Goal: Book appointment/travel/reservation

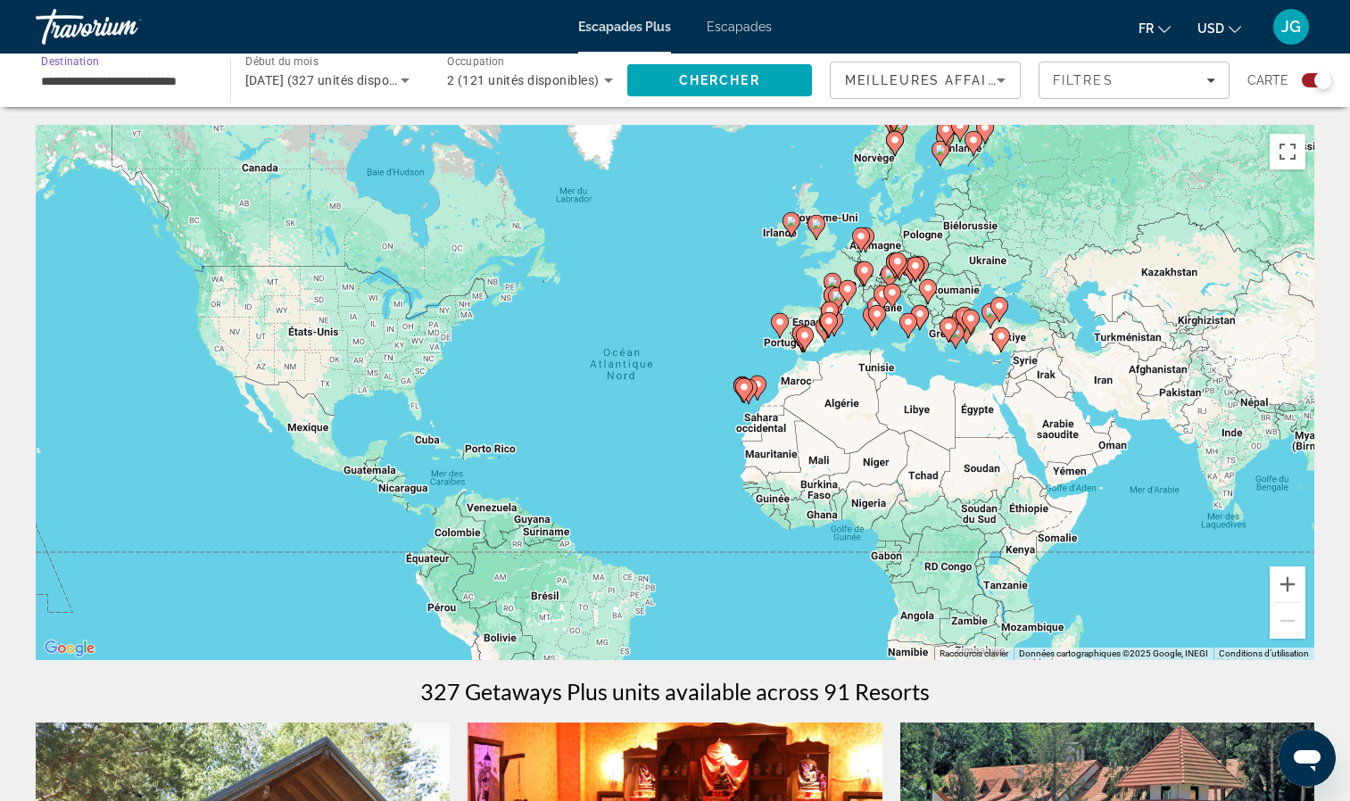
click at [176, 79] on input "**********" at bounding box center [124, 80] width 166 height 21
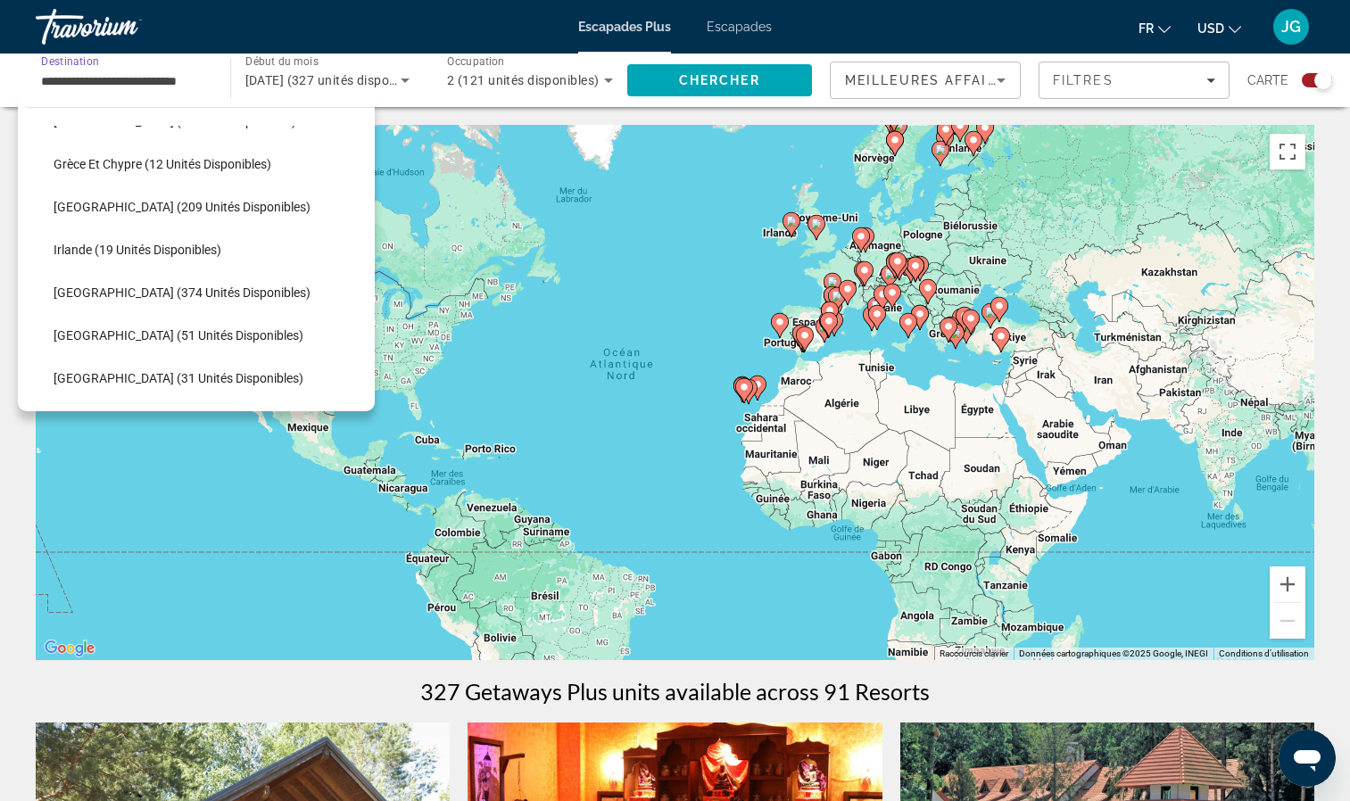
scroll to position [507, 0]
click at [169, 293] on span "[GEOGRAPHIC_DATA] (374 unités disponibles)" at bounding box center [182, 292] width 257 height 14
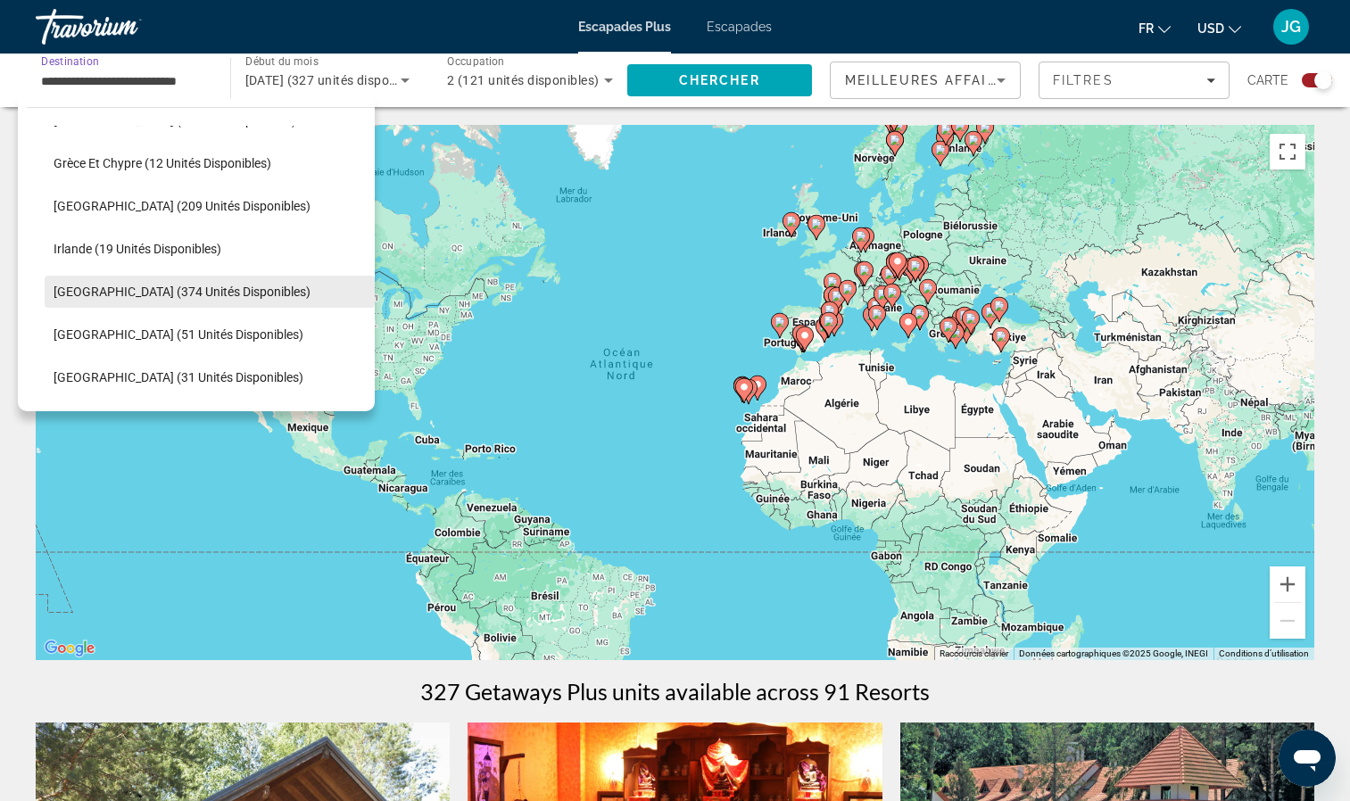
type input "**********"
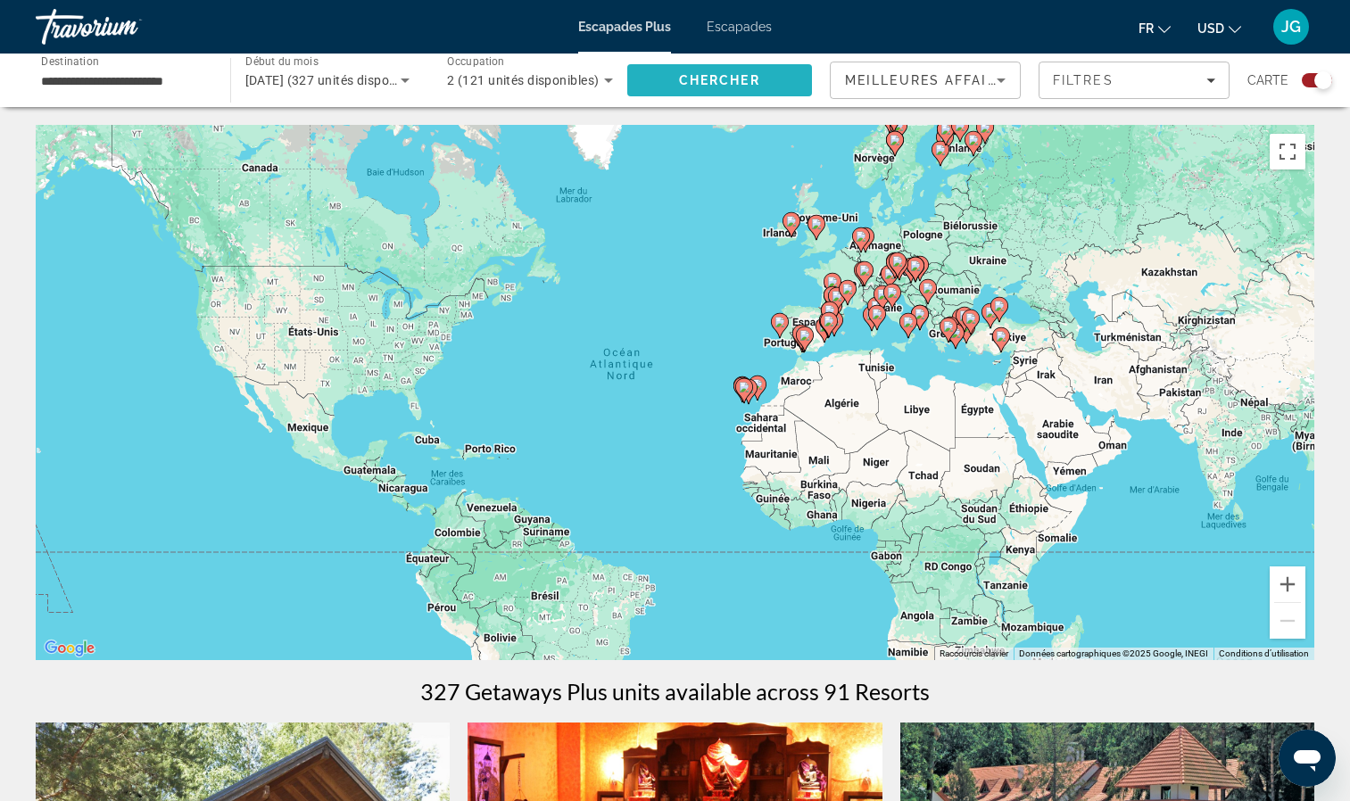
click at [726, 81] on span "Chercher" at bounding box center [719, 80] width 81 height 14
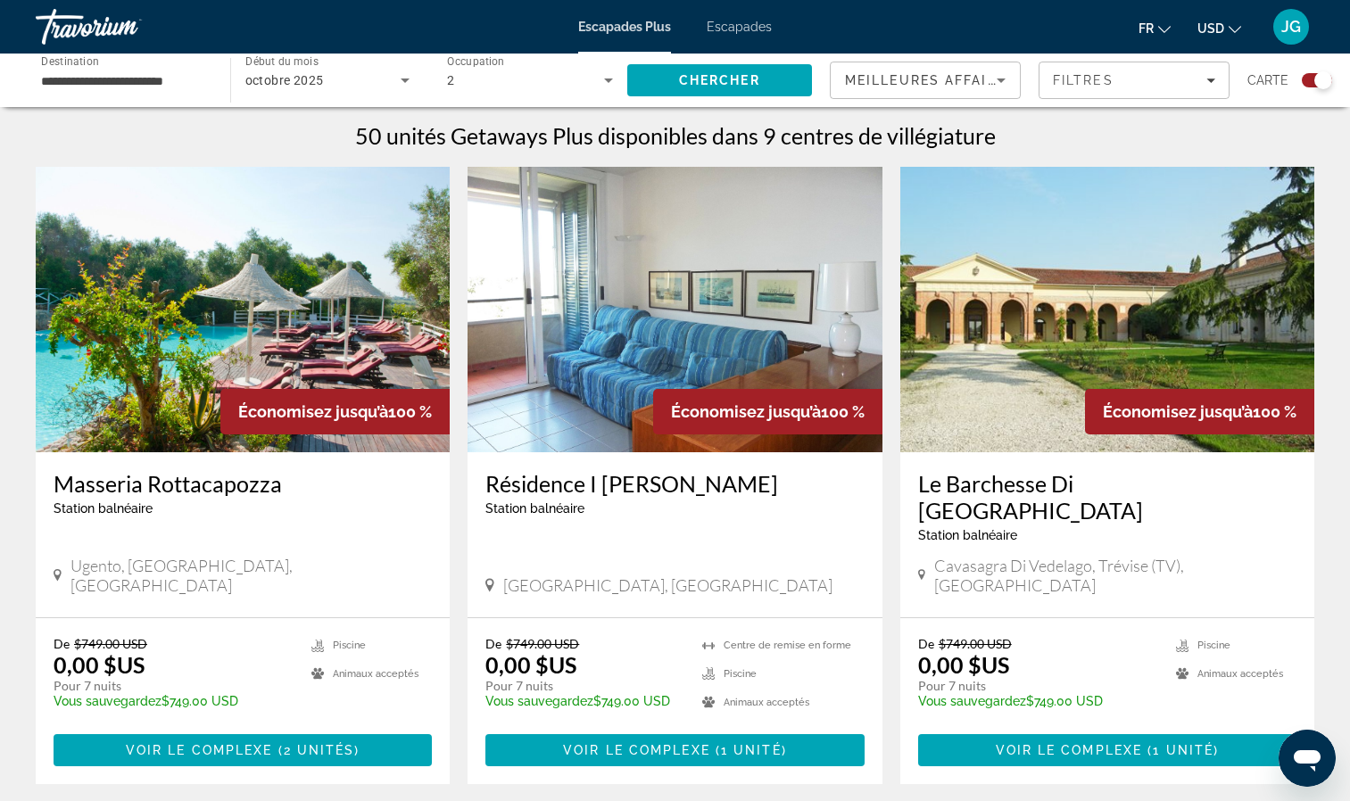
scroll to position [559, 0]
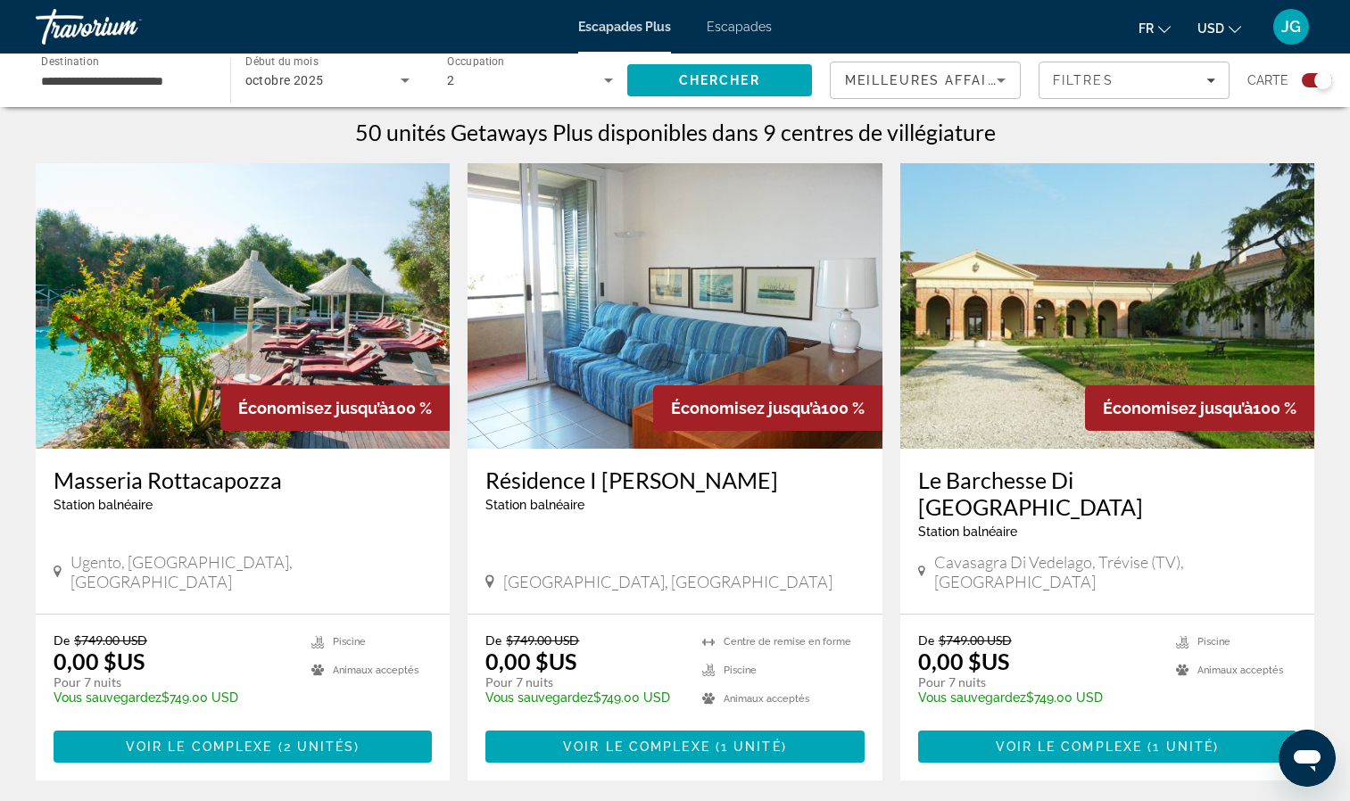
click at [1020, 372] on img "Contenu principal" at bounding box center [1107, 305] width 414 height 285
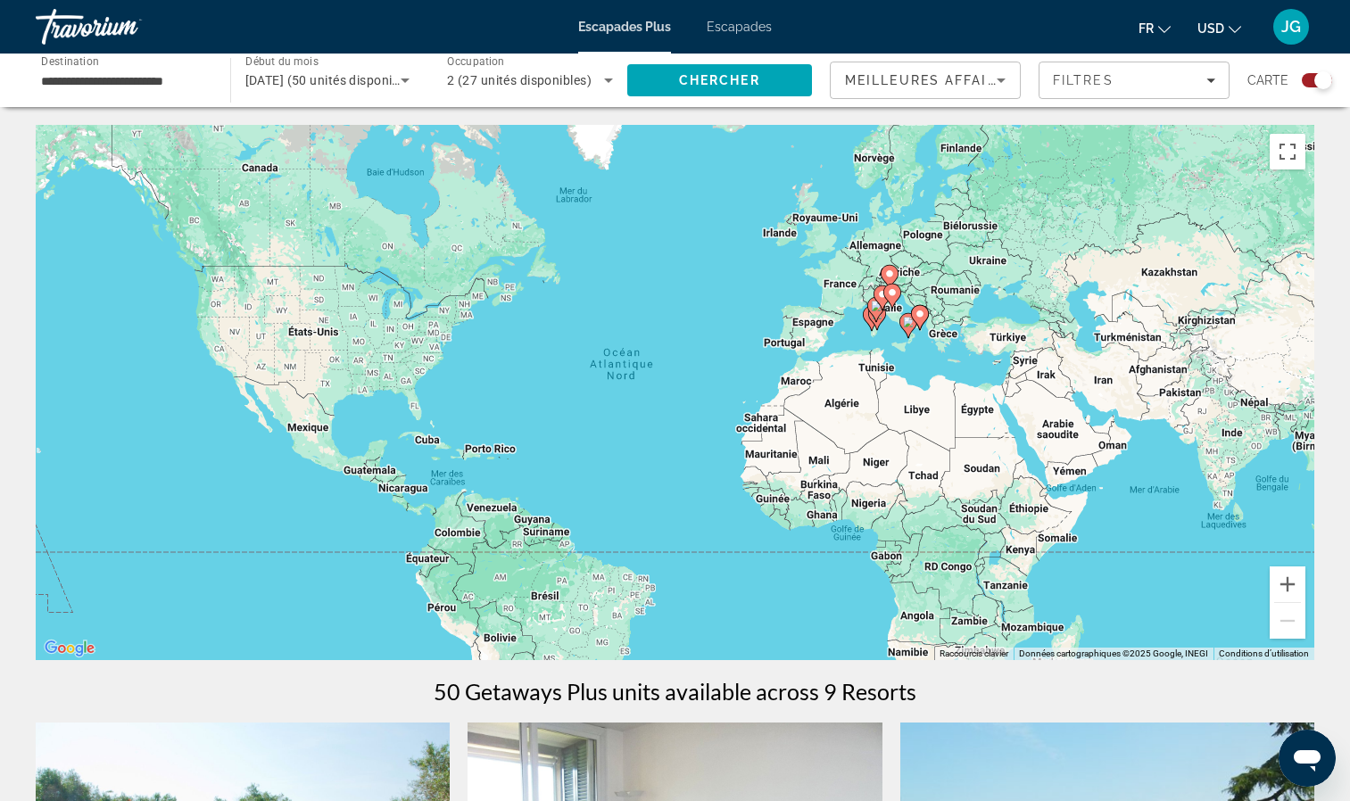
click at [114, 87] on input "**********" at bounding box center [124, 80] width 166 height 21
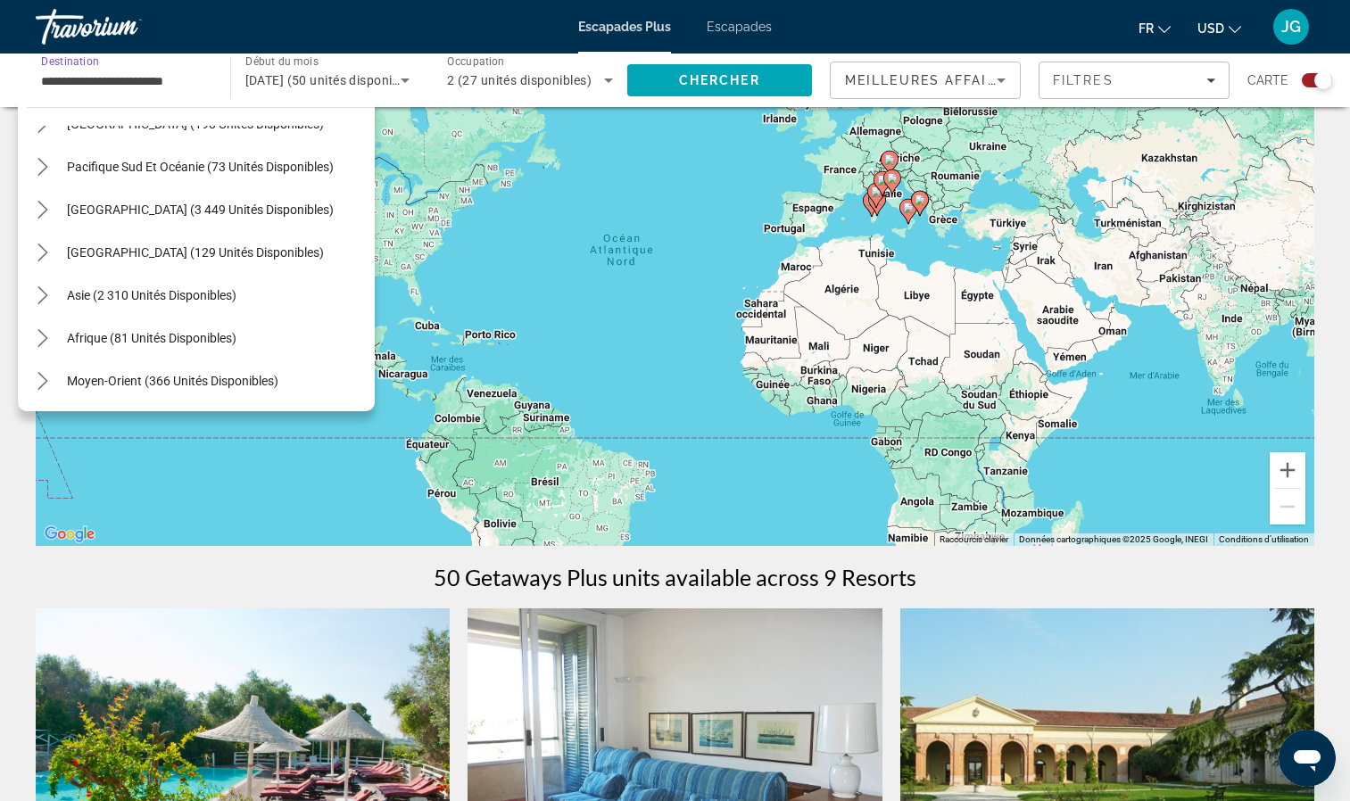
scroll to position [127, 0]
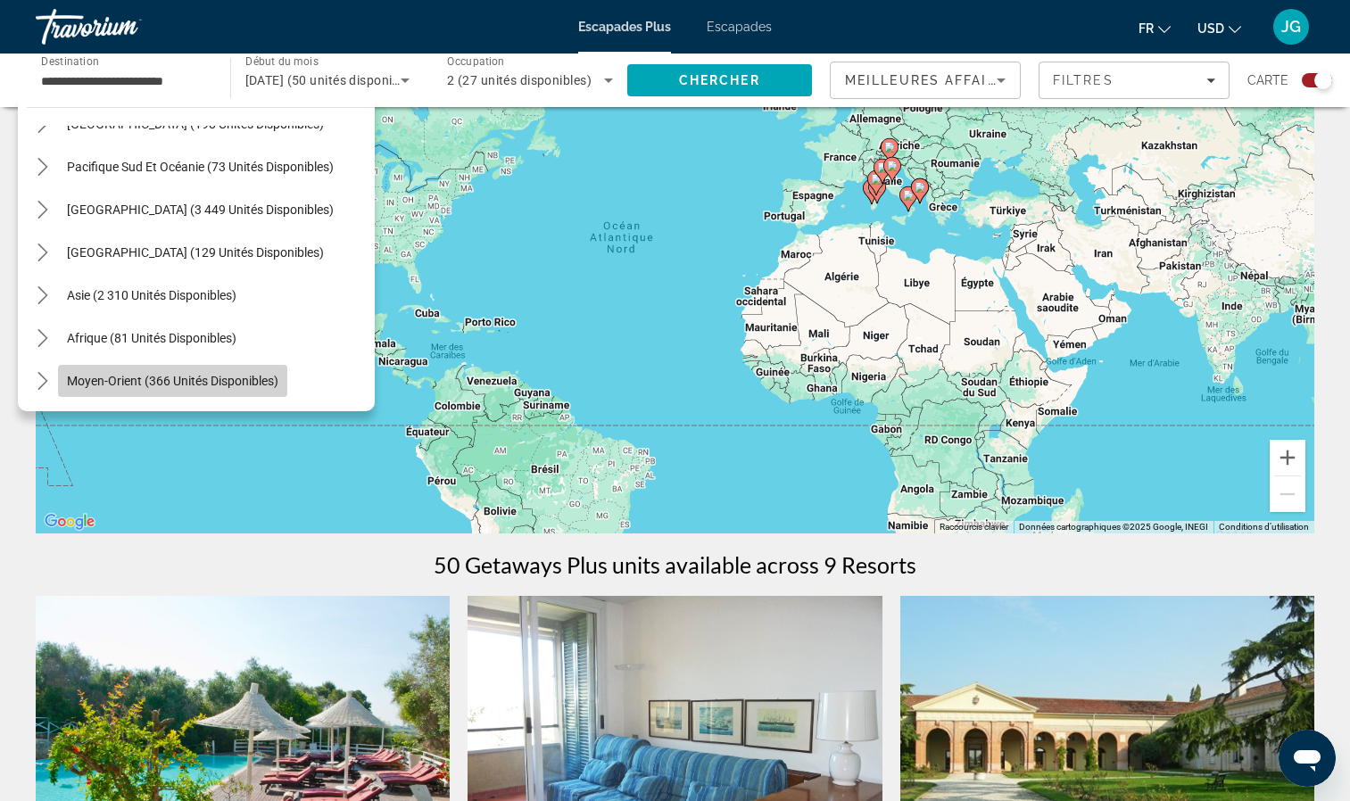
click at [181, 368] on span "Sélectionnez la destination : Moyen-Orient (366 unités disponibles)" at bounding box center [172, 380] width 229 height 43
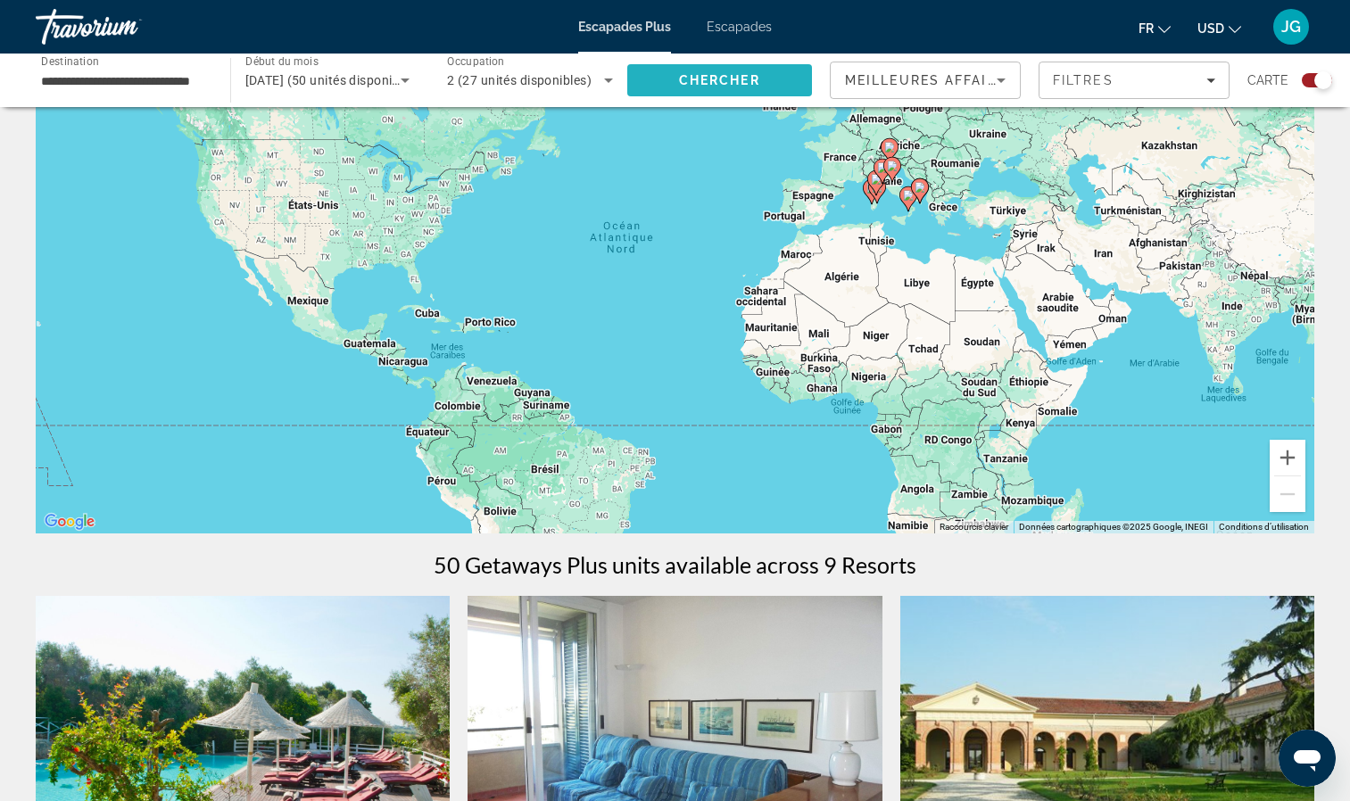
click at [718, 78] on span "Chercher" at bounding box center [719, 80] width 81 height 14
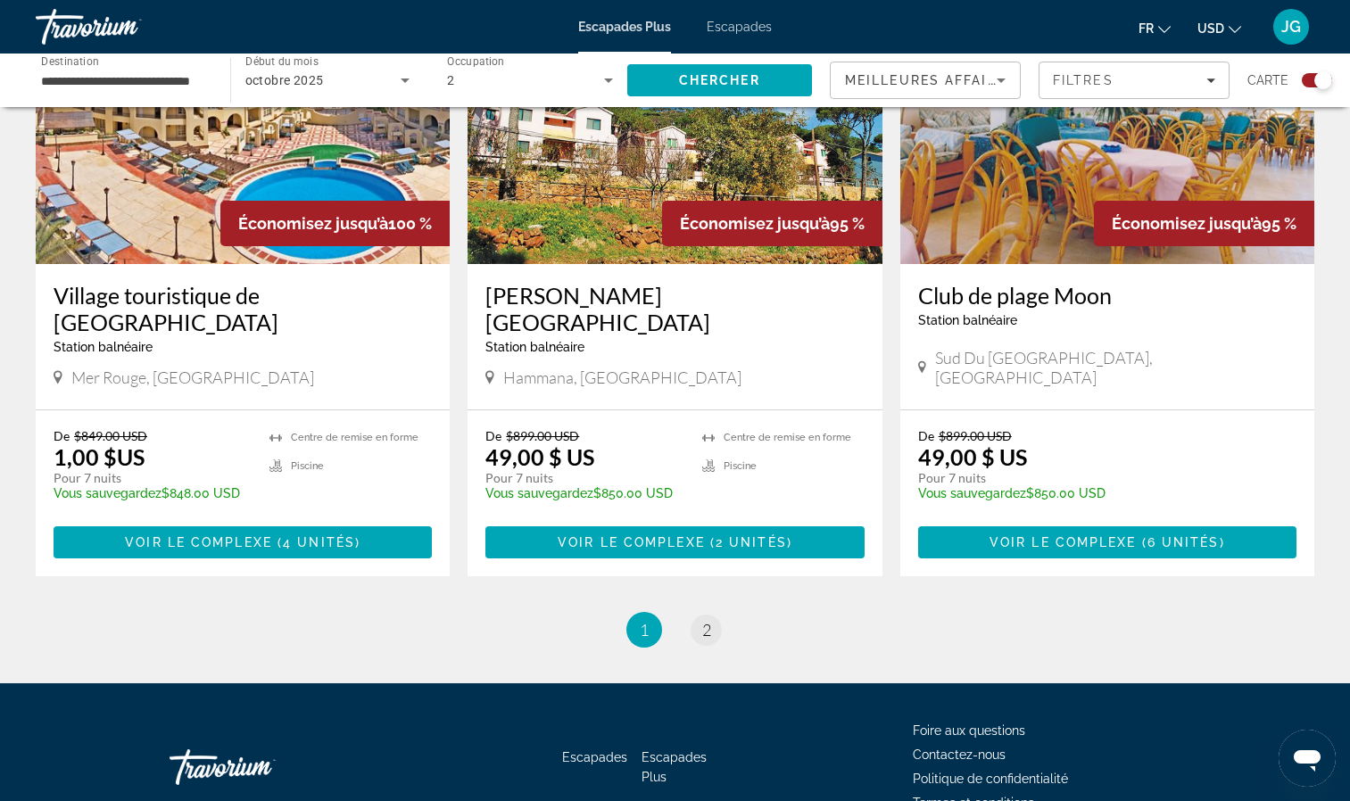
scroll to position [2638, 0]
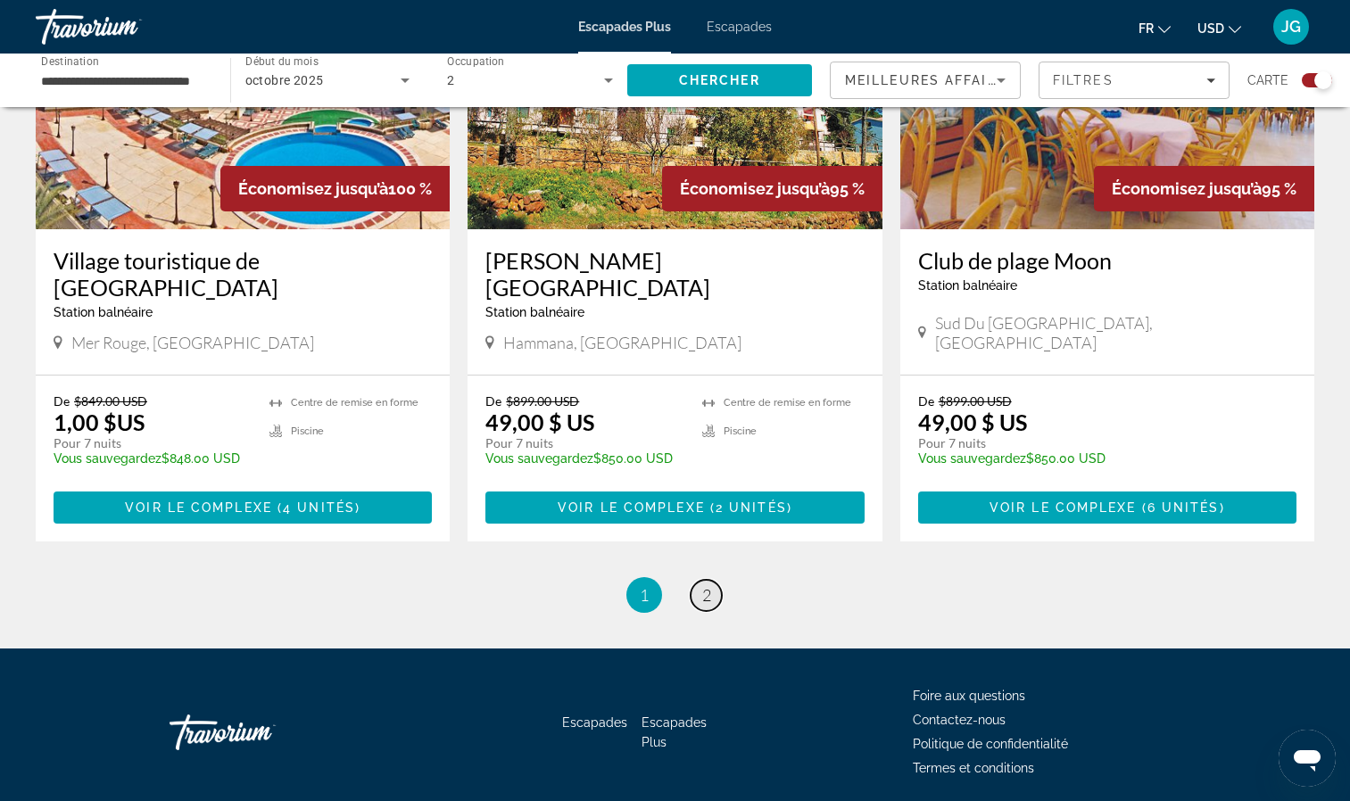
click at [708, 585] on span "2" at bounding box center [706, 595] width 9 height 20
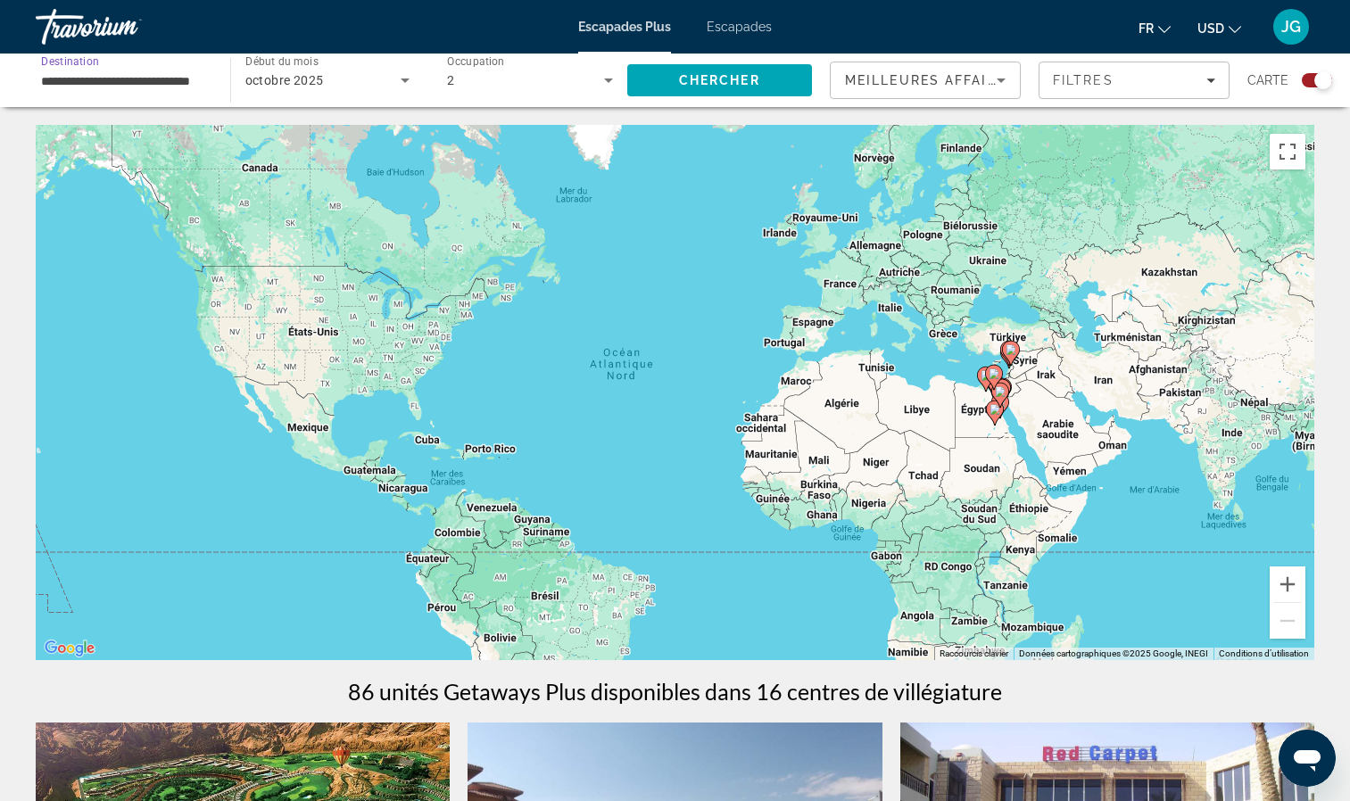
click at [186, 76] on input "**********" at bounding box center [124, 80] width 166 height 21
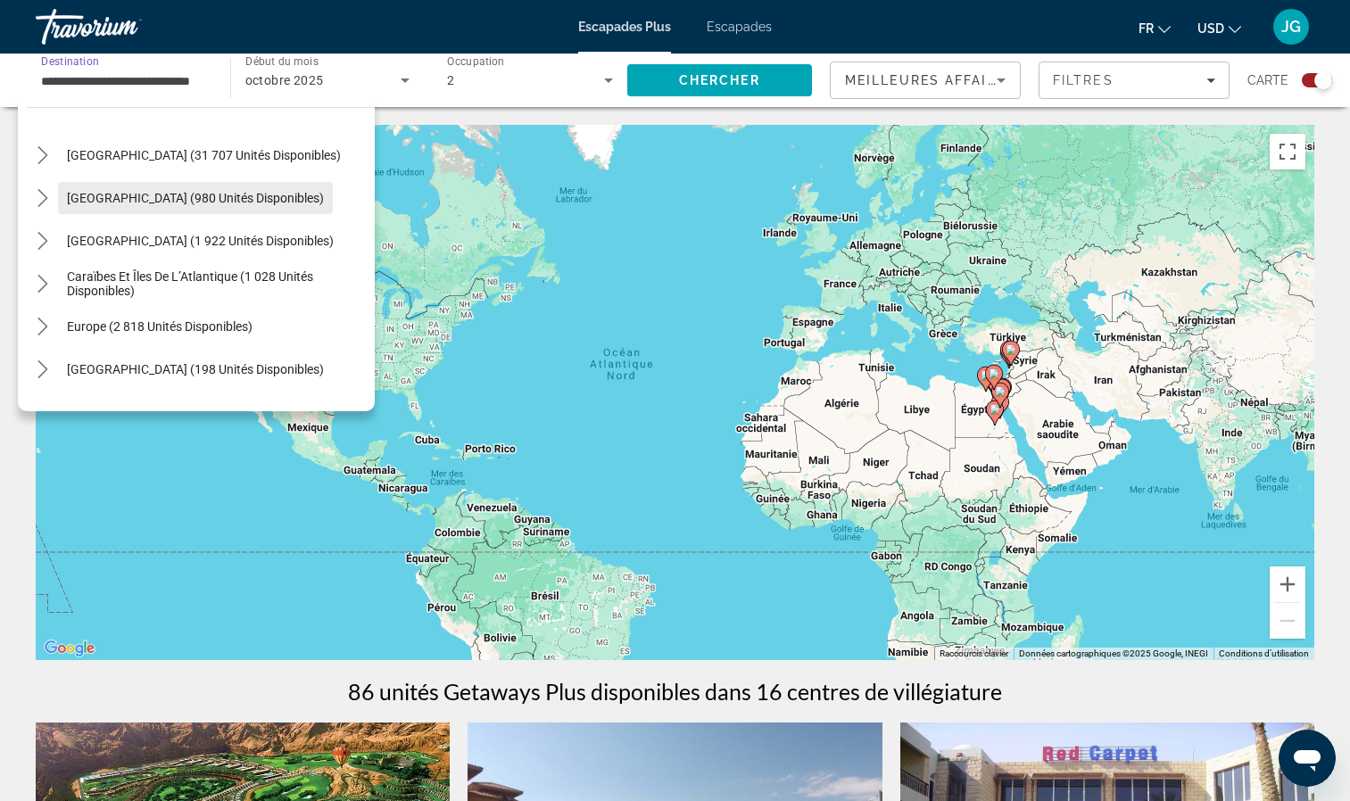
scroll to position [51, 0]
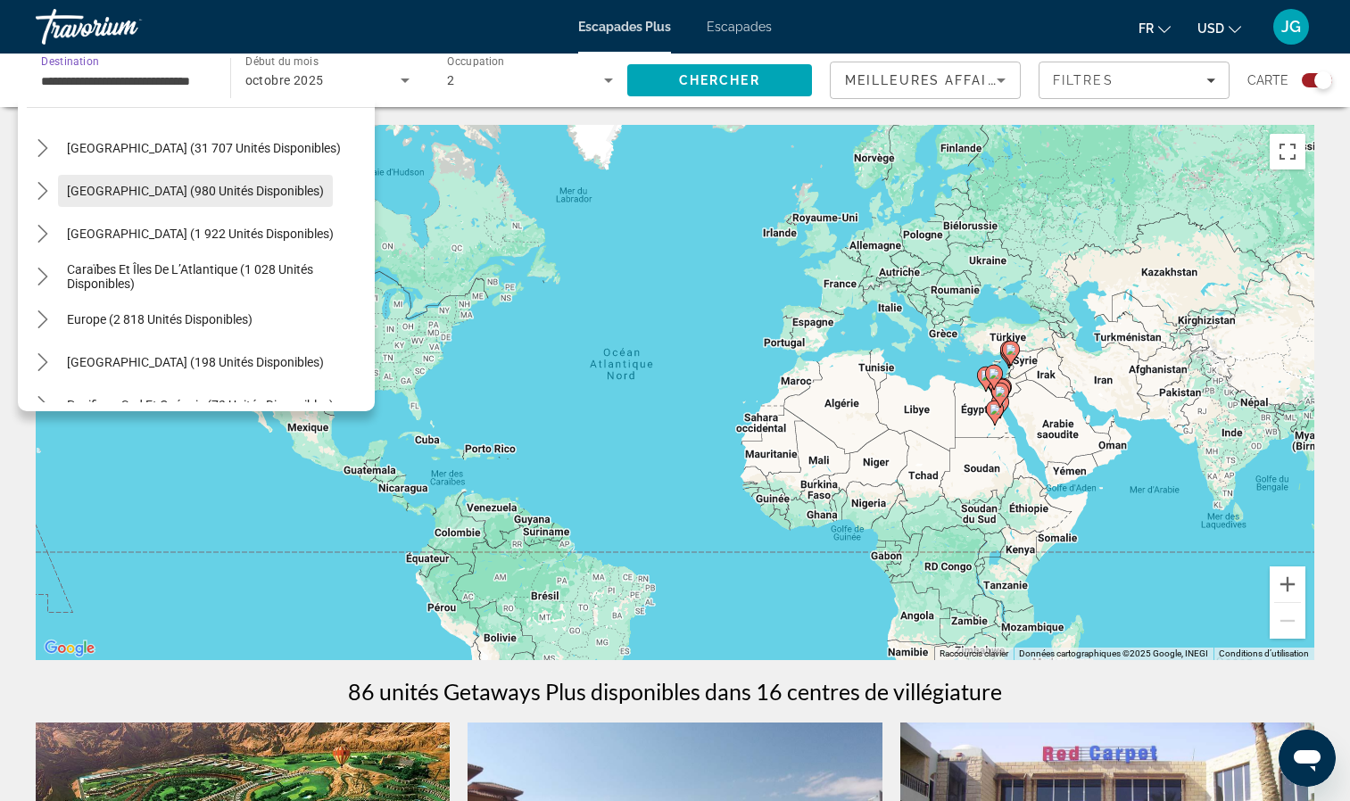
click at [219, 257] on span "Sélectionnez la destination : Caraïbes et îles de l’Atlantique (1 028 unités di…" at bounding box center [216, 276] width 317 height 43
type input "**********"
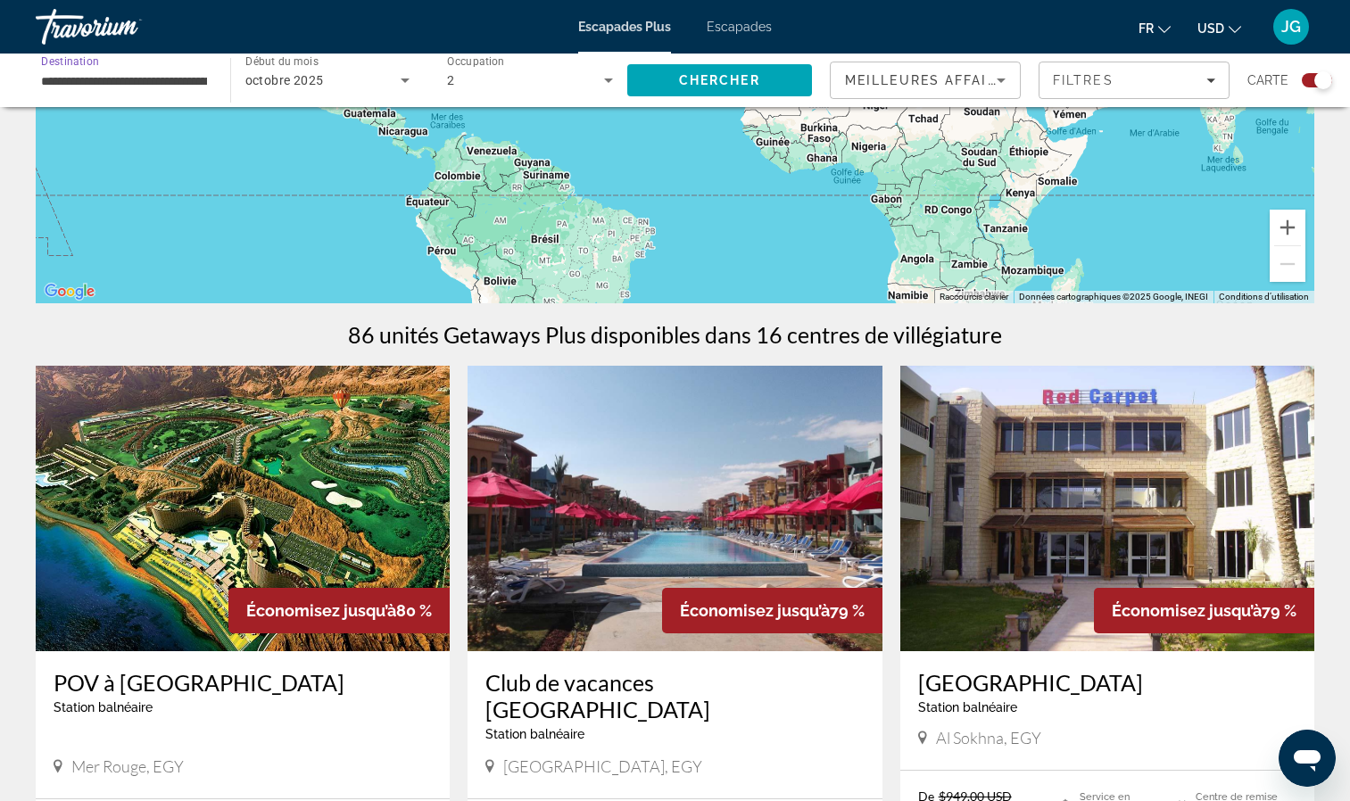
scroll to position [0, 0]
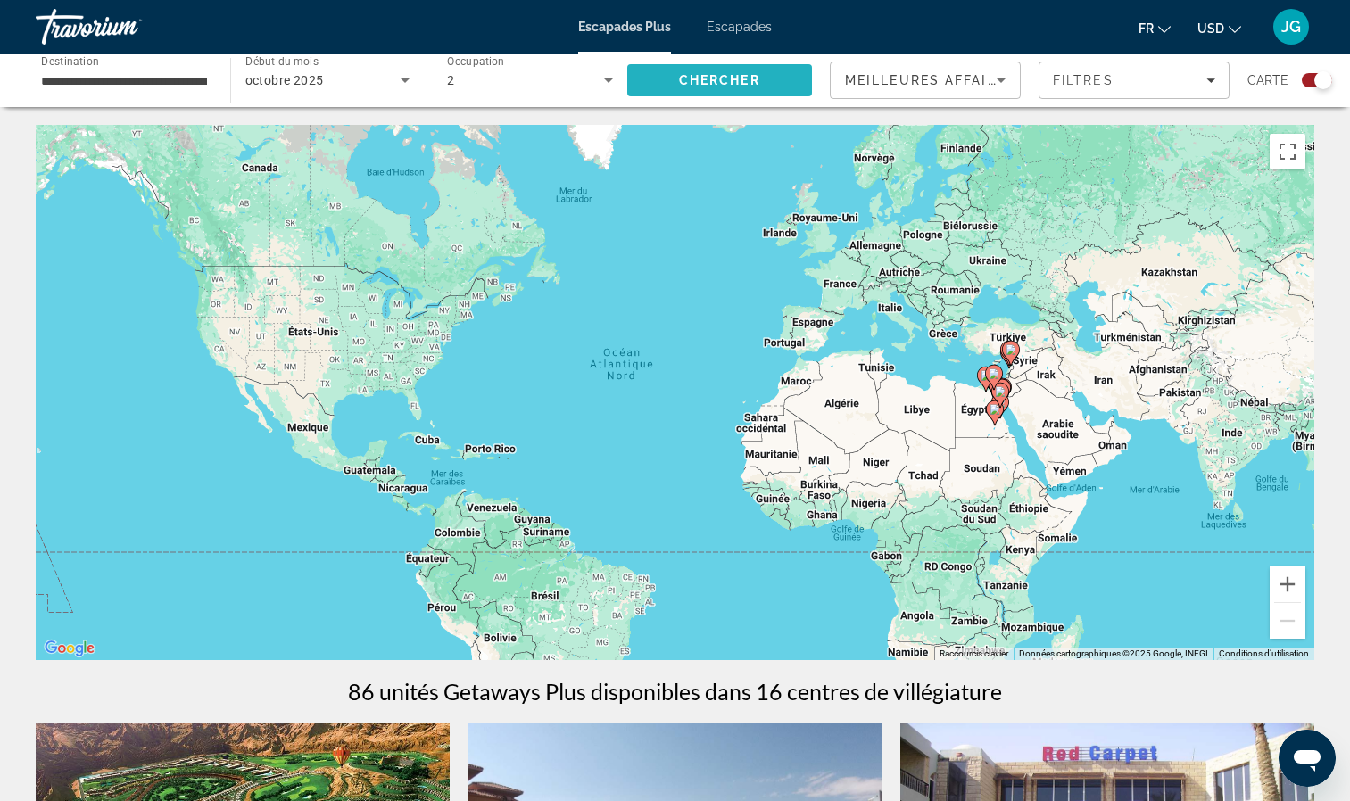
click at [706, 84] on span "Chercher" at bounding box center [719, 80] width 81 height 14
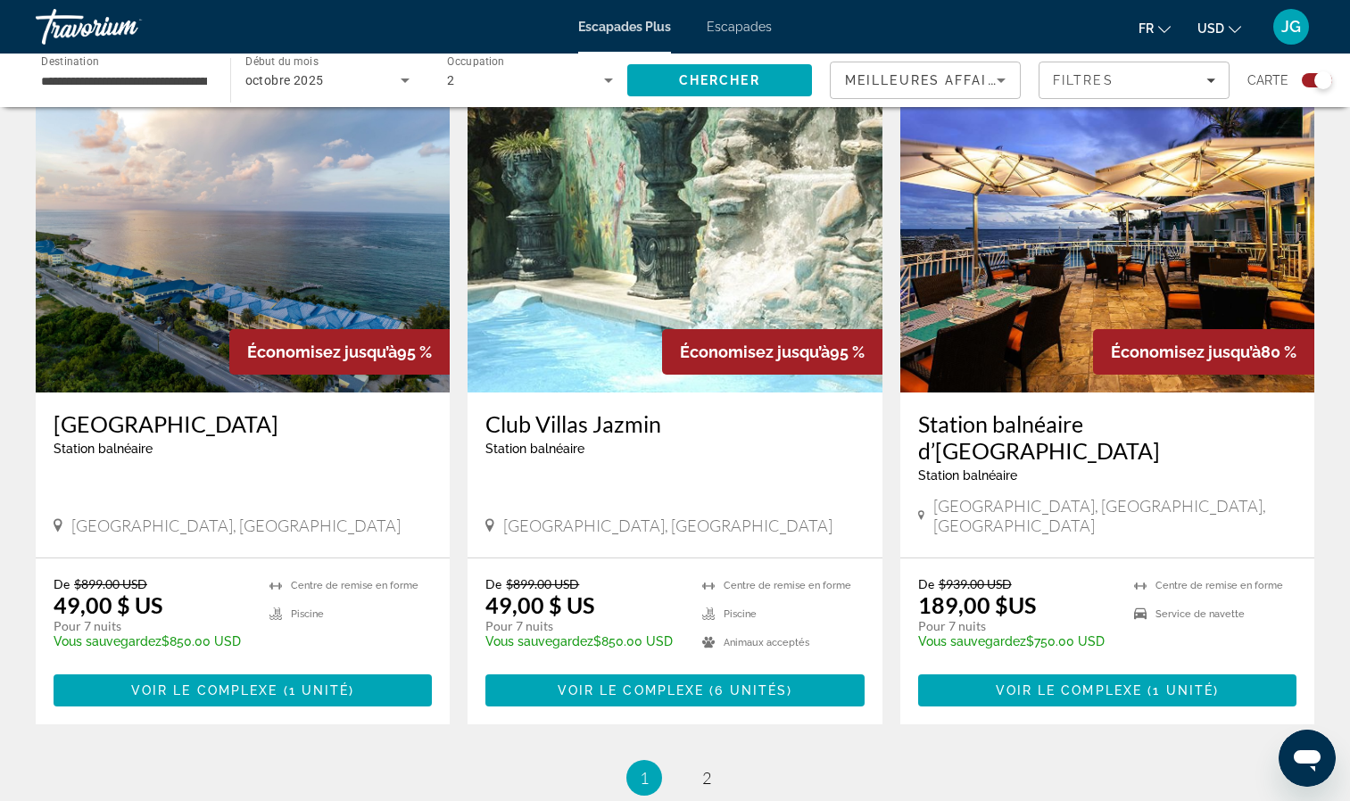
scroll to position [2638, 0]
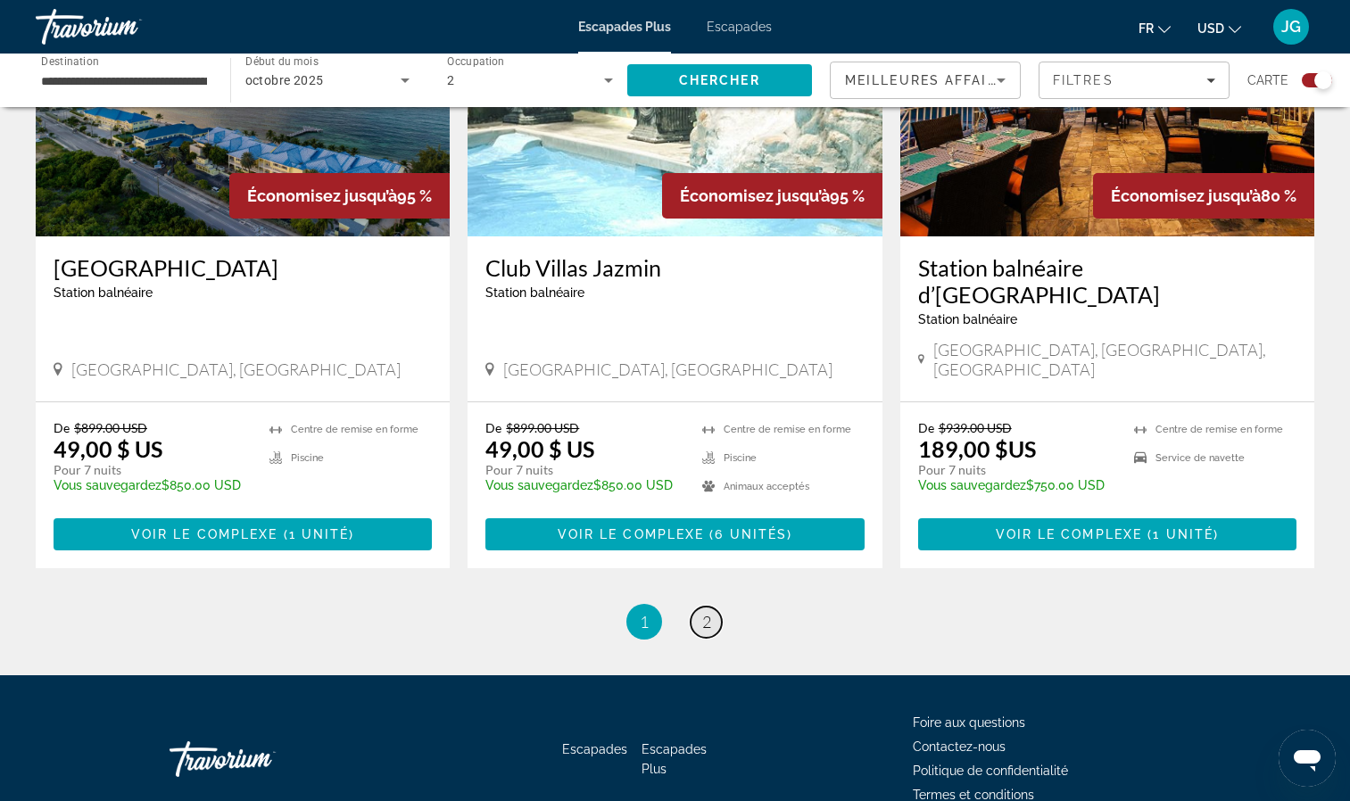
click at [712, 607] on link "page 2" at bounding box center [705, 622] width 31 height 31
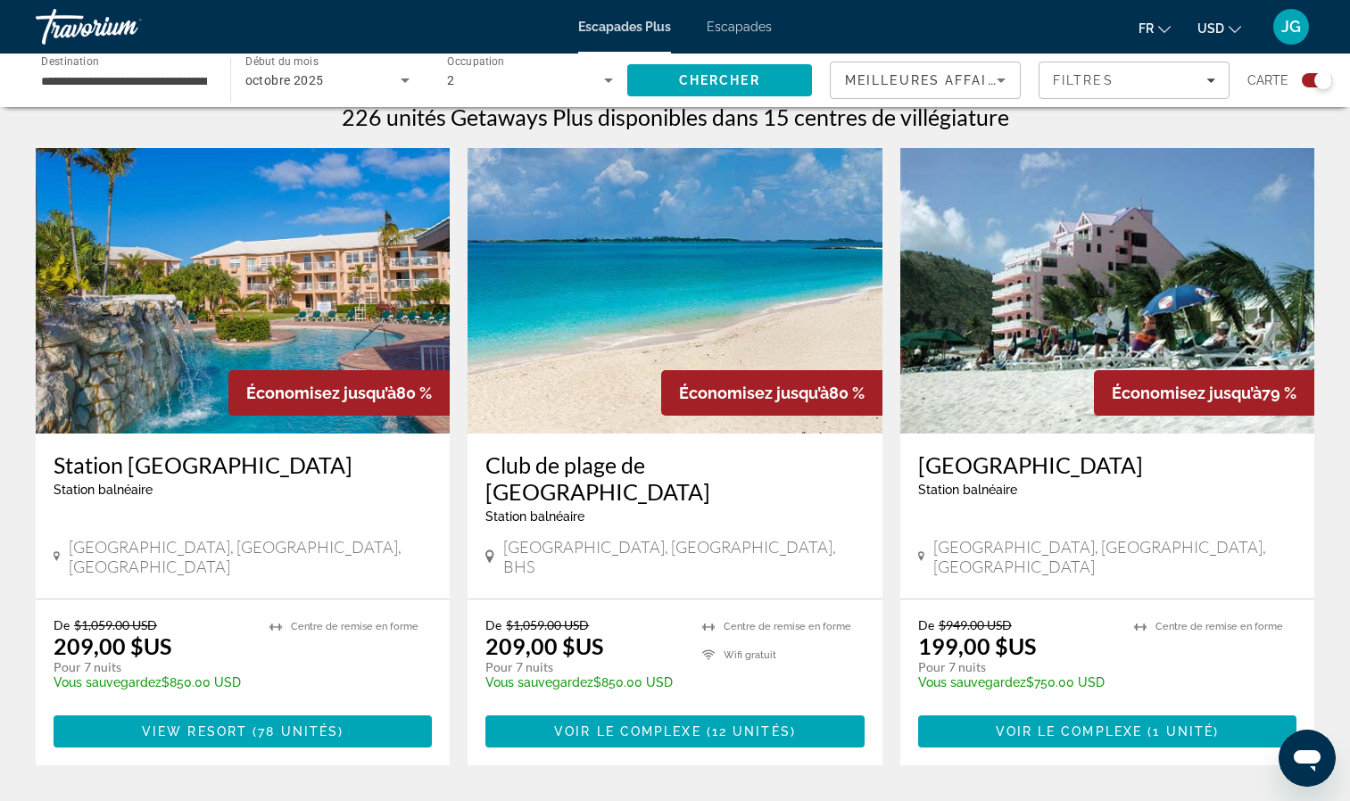
scroll to position [574, 0]
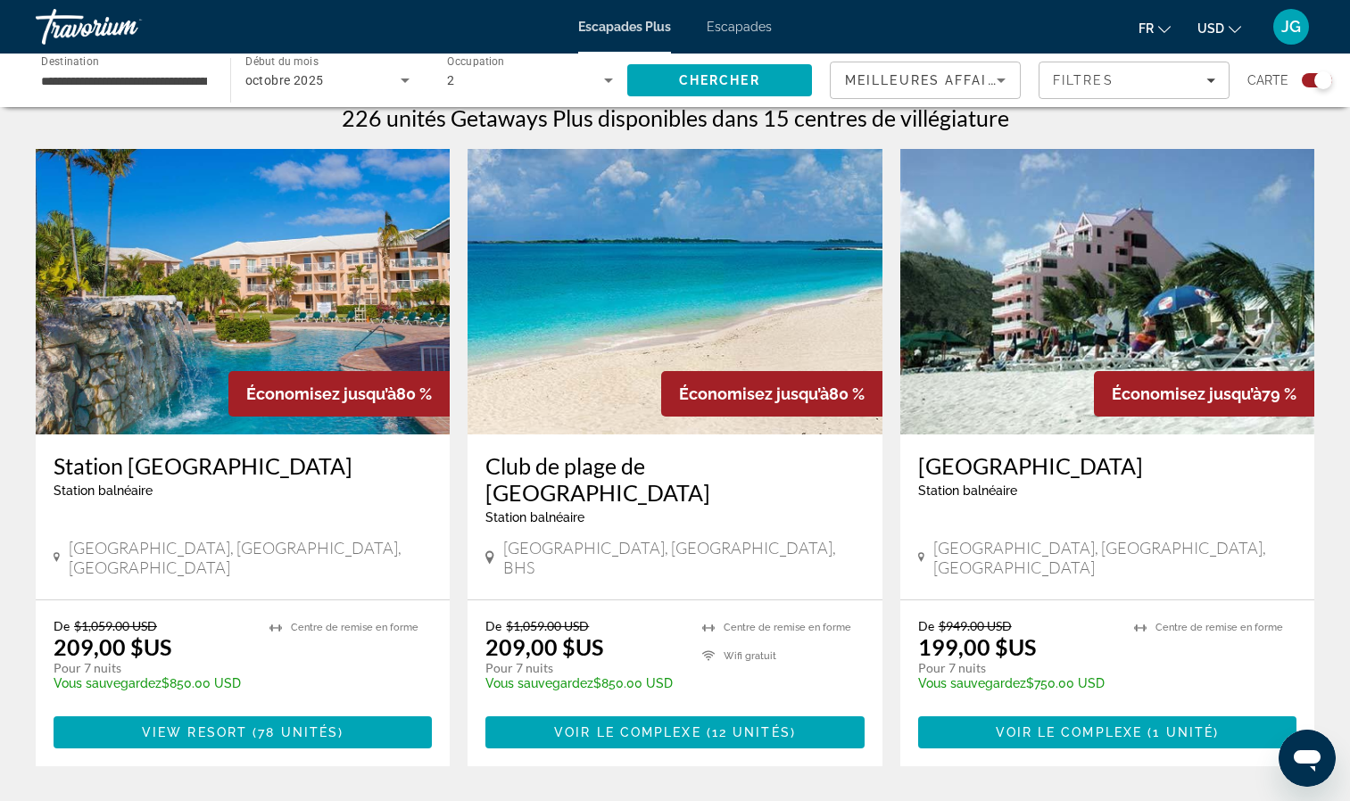
click at [646, 328] on img "Contenu principal" at bounding box center [674, 291] width 414 height 285
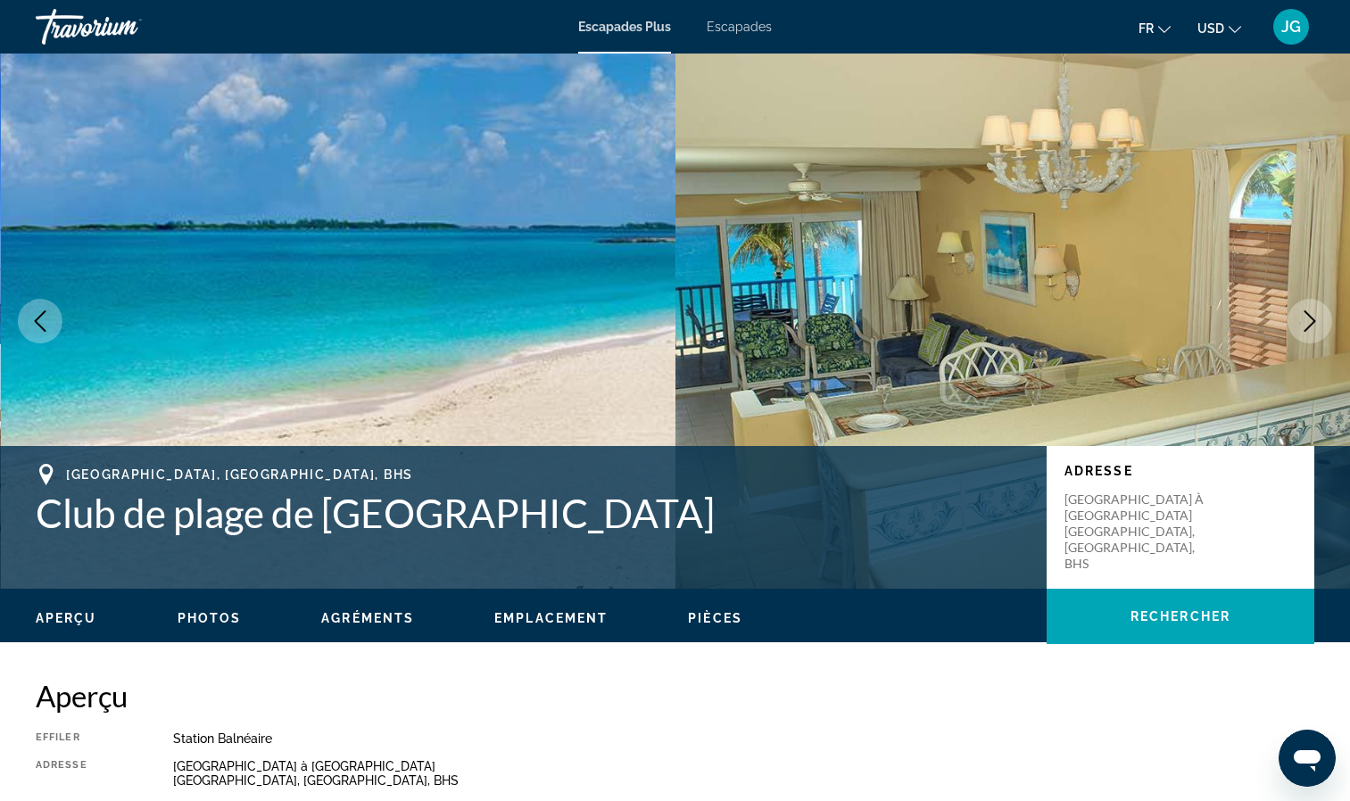
click at [1315, 321] on icon "Image suivante" at bounding box center [1310, 320] width 12 height 21
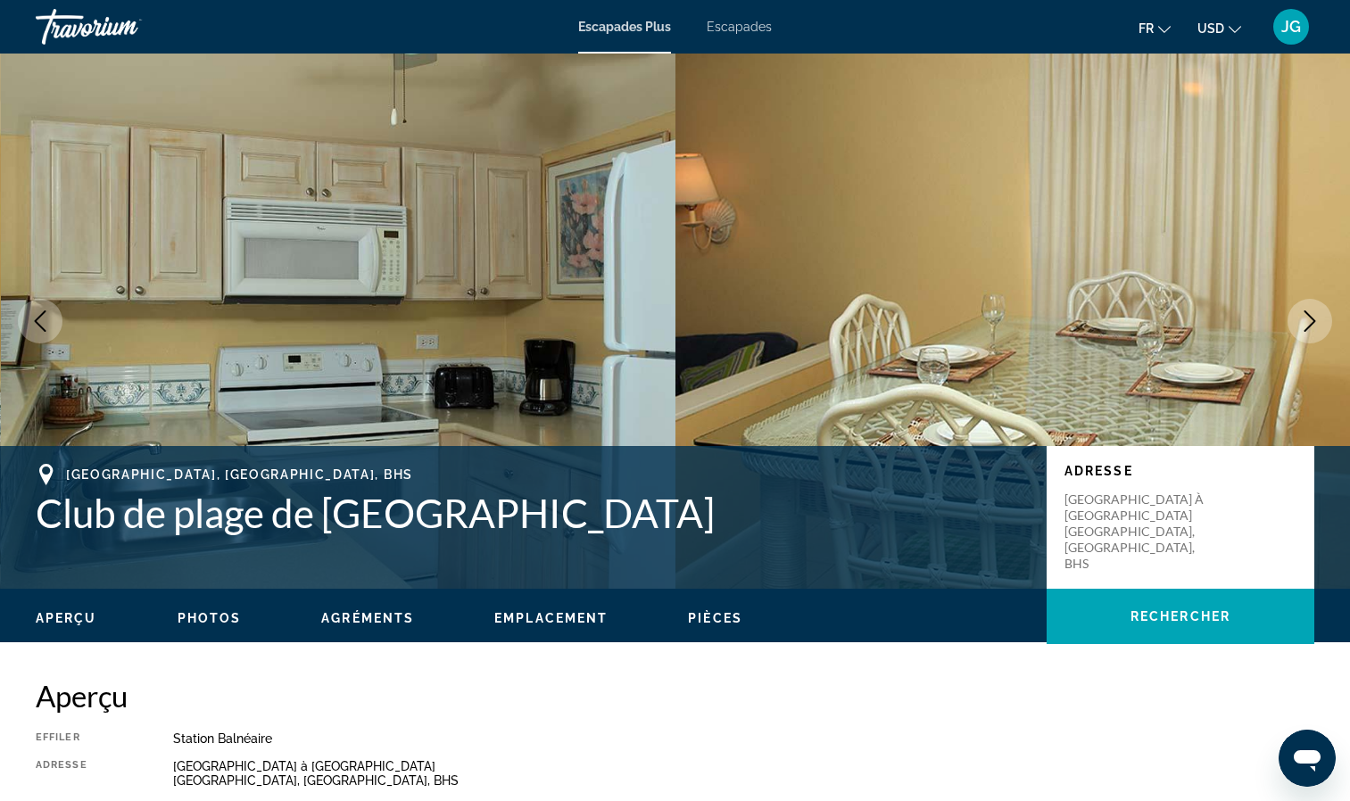
click at [1315, 321] on icon "Image suivante" at bounding box center [1310, 320] width 12 height 21
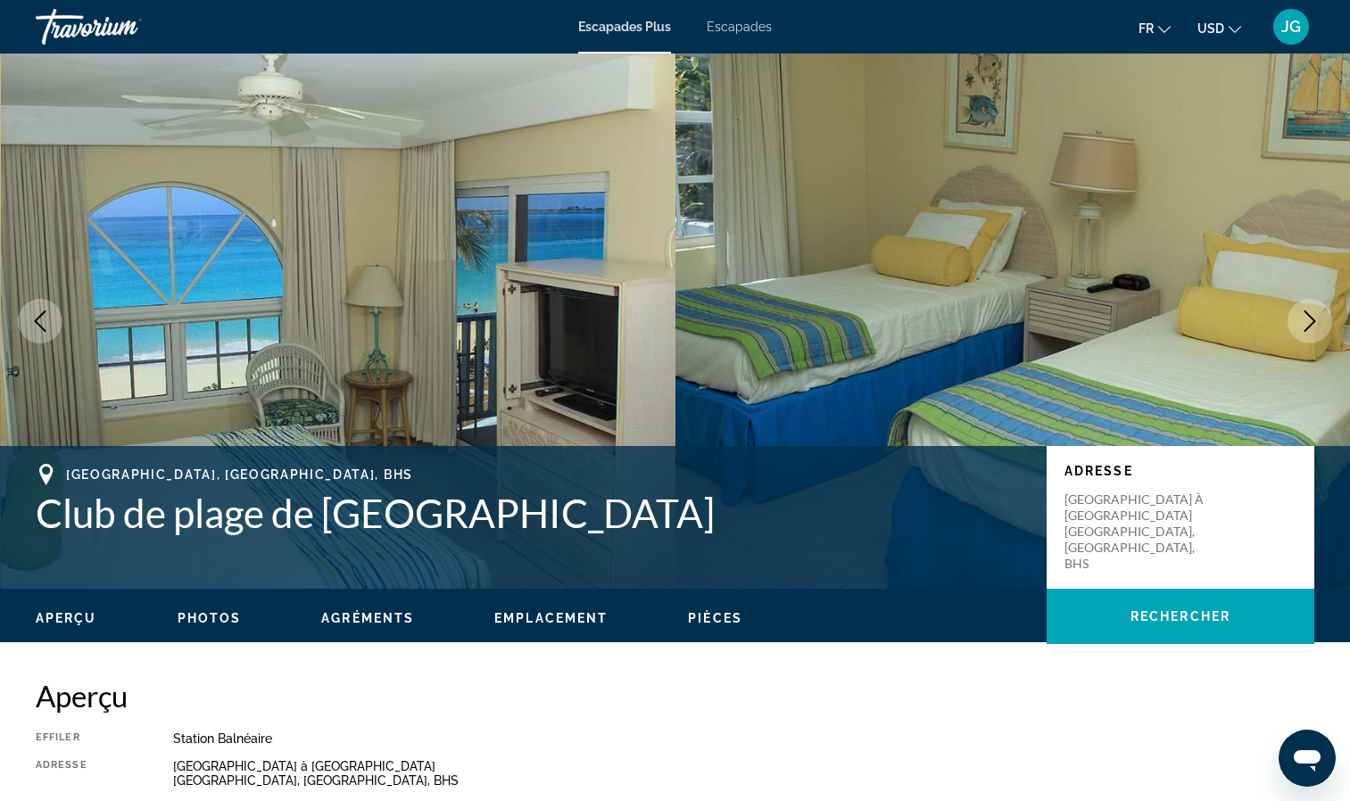
click at [1315, 321] on icon "Image suivante" at bounding box center [1310, 320] width 12 height 21
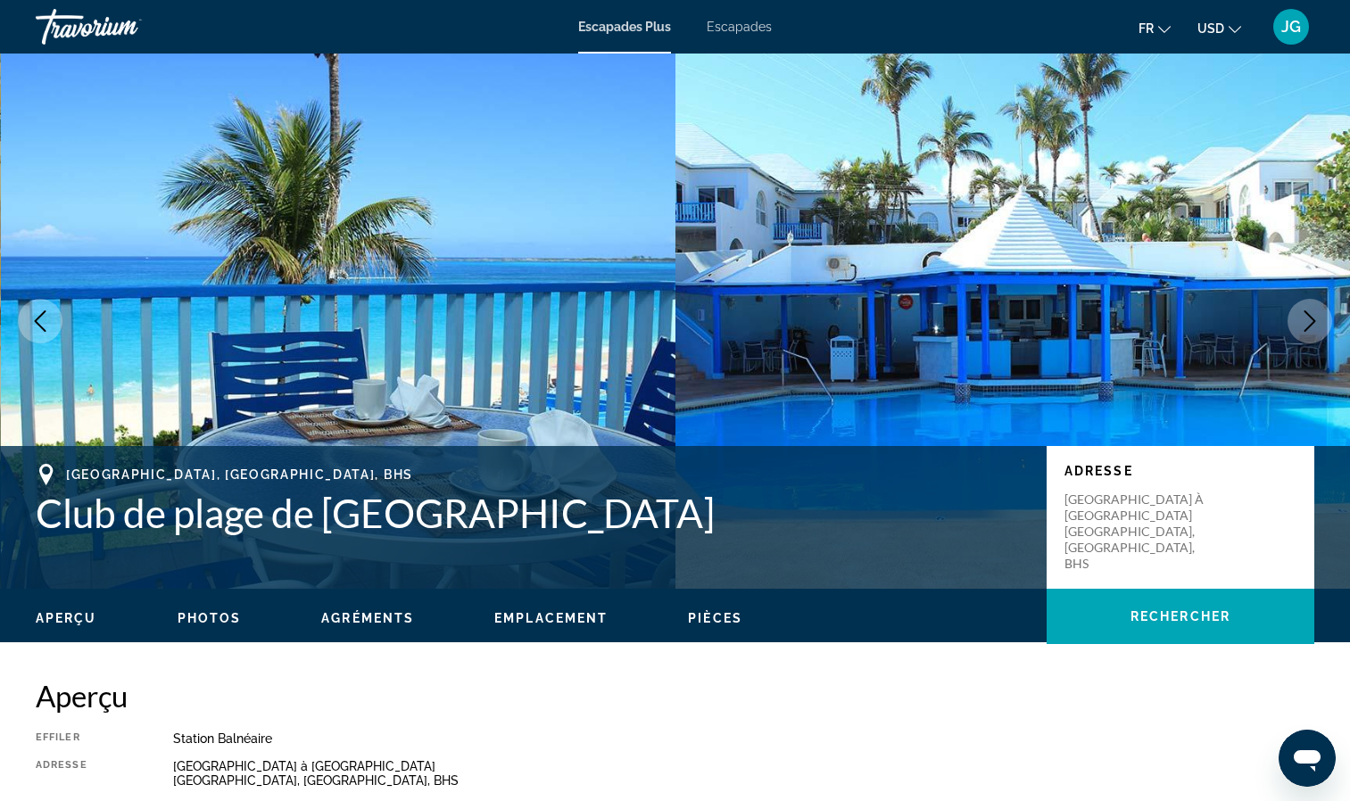
click at [1315, 321] on icon "Image suivante" at bounding box center [1310, 320] width 12 height 21
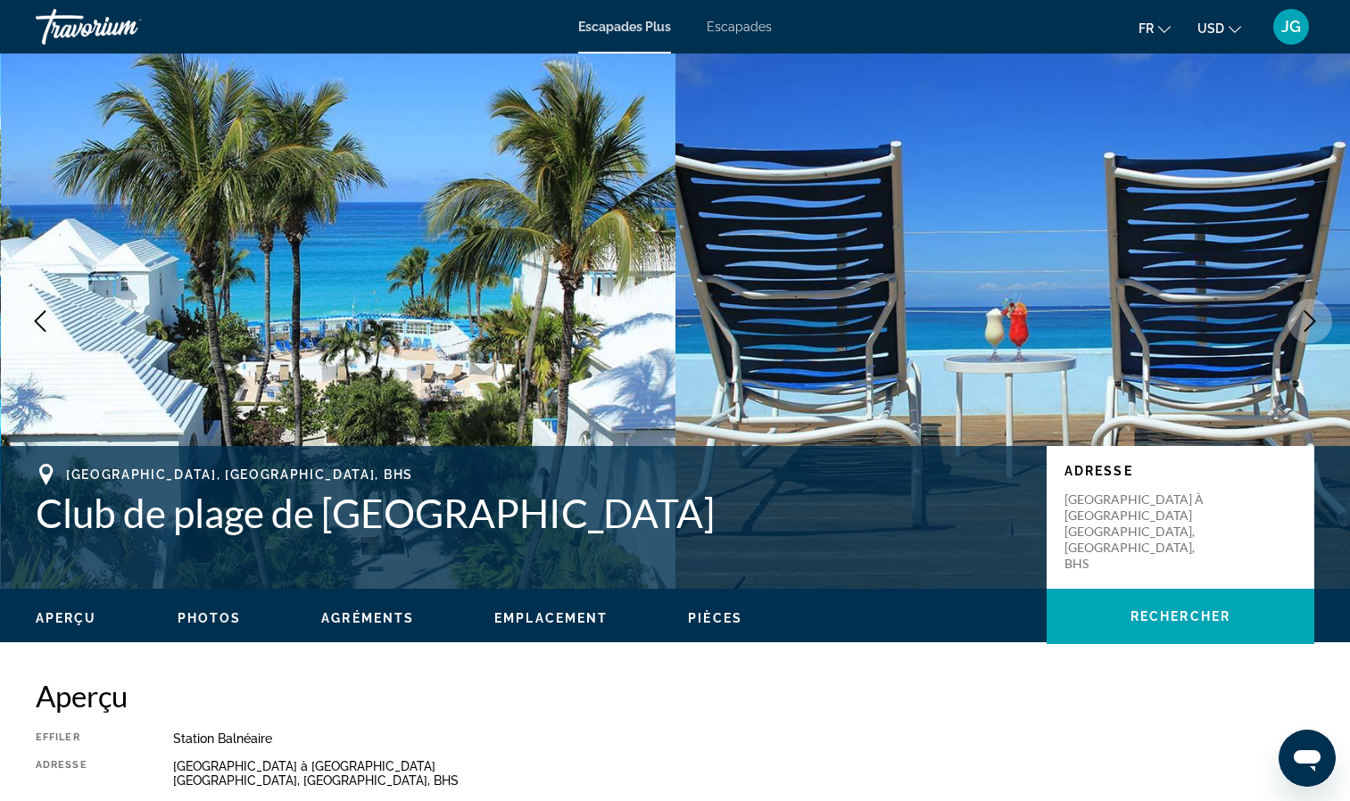
click at [1315, 321] on icon "Image suivante" at bounding box center [1310, 320] width 12 height 21
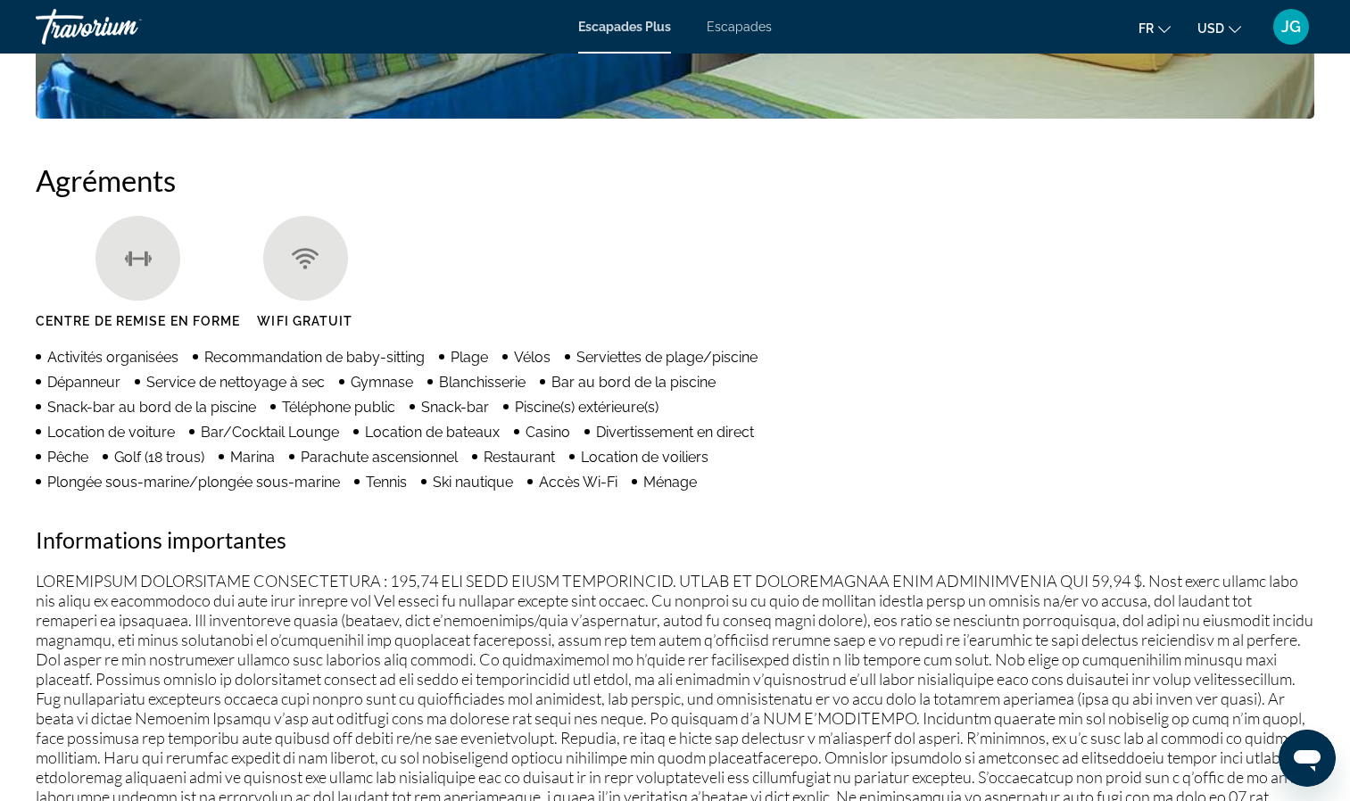
scroll to position [1288, 0]
